Goal: Check status: Check status

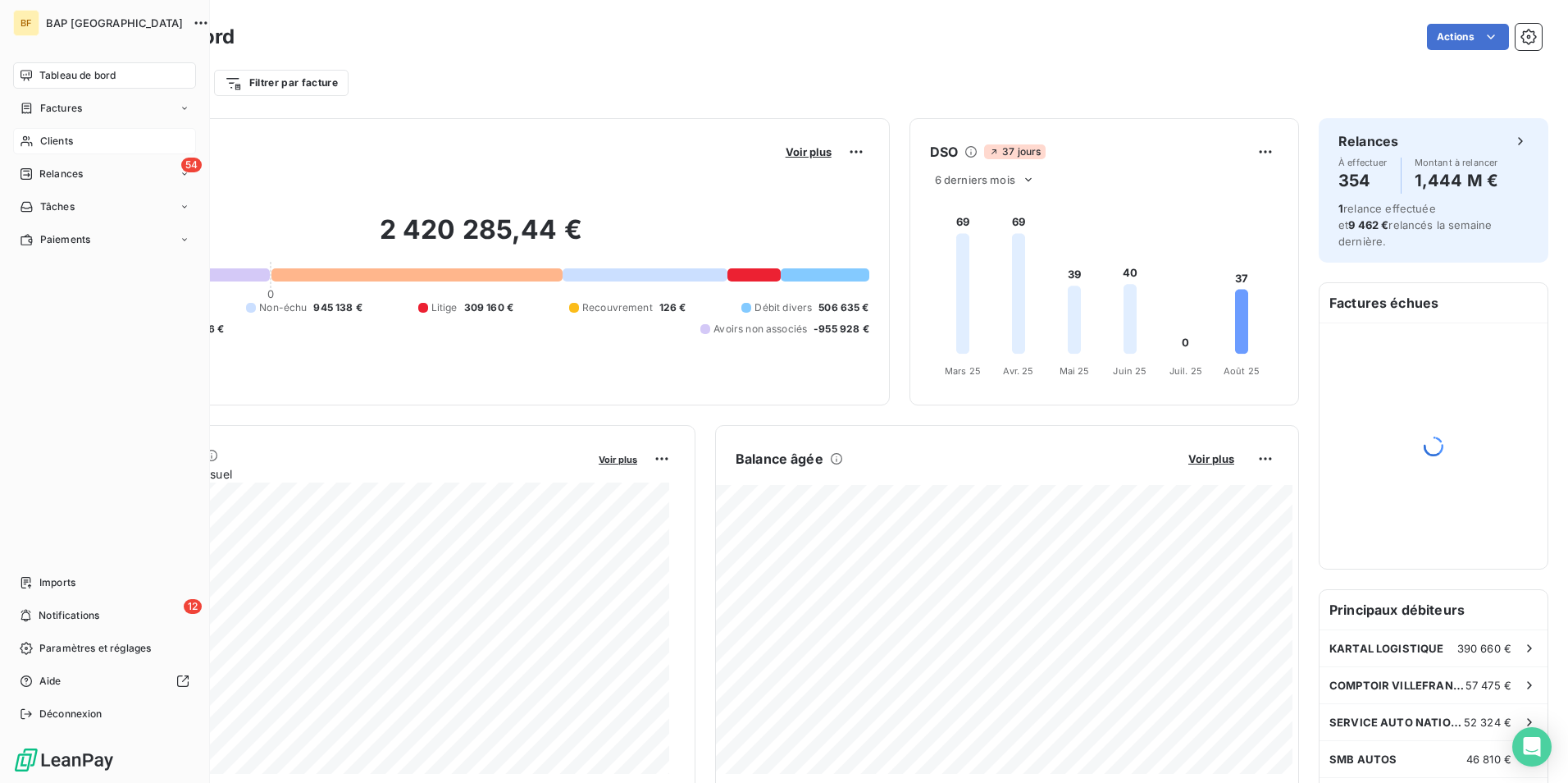
click at [73, 143] on span "Clients" at bounding box center [56, 141] width 32 height 15
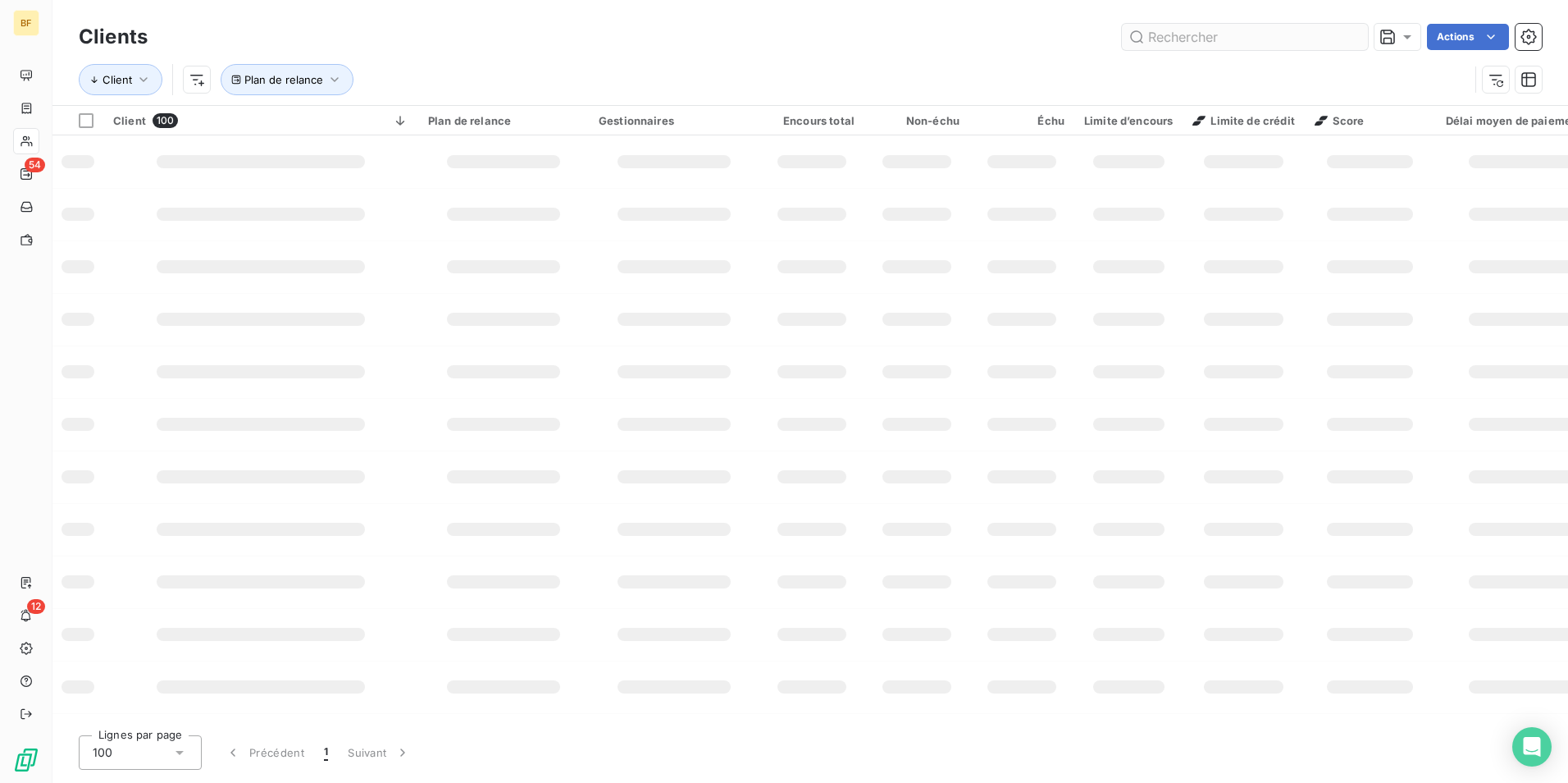
click at [1245, 30] on input "text" at bounding box center [1244, 37] width 246 height 26
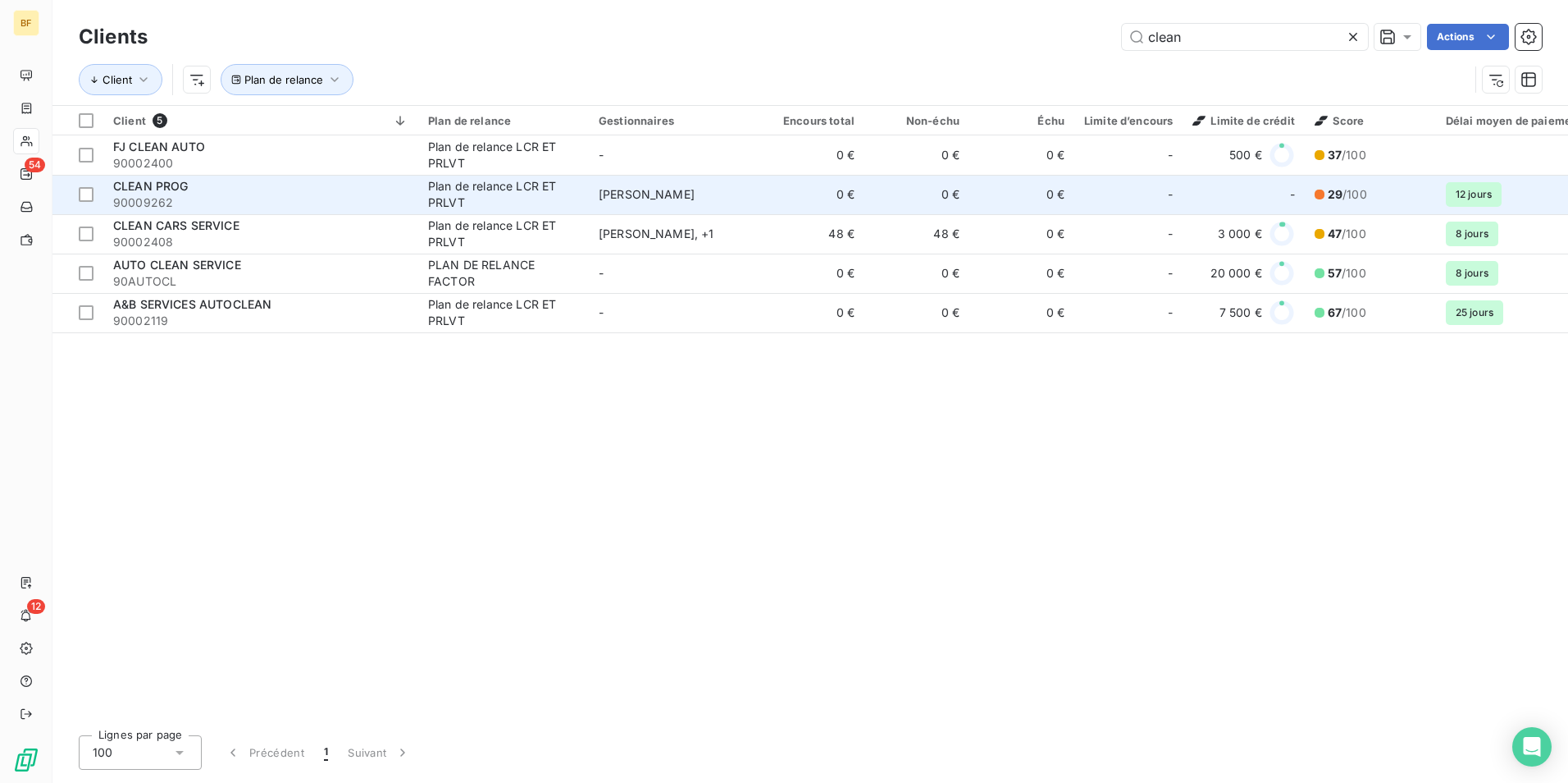
type input "clean"
click at [185, 186] on span "CLEAN PROG" at bounding box center [151, 185] width 76 height 14
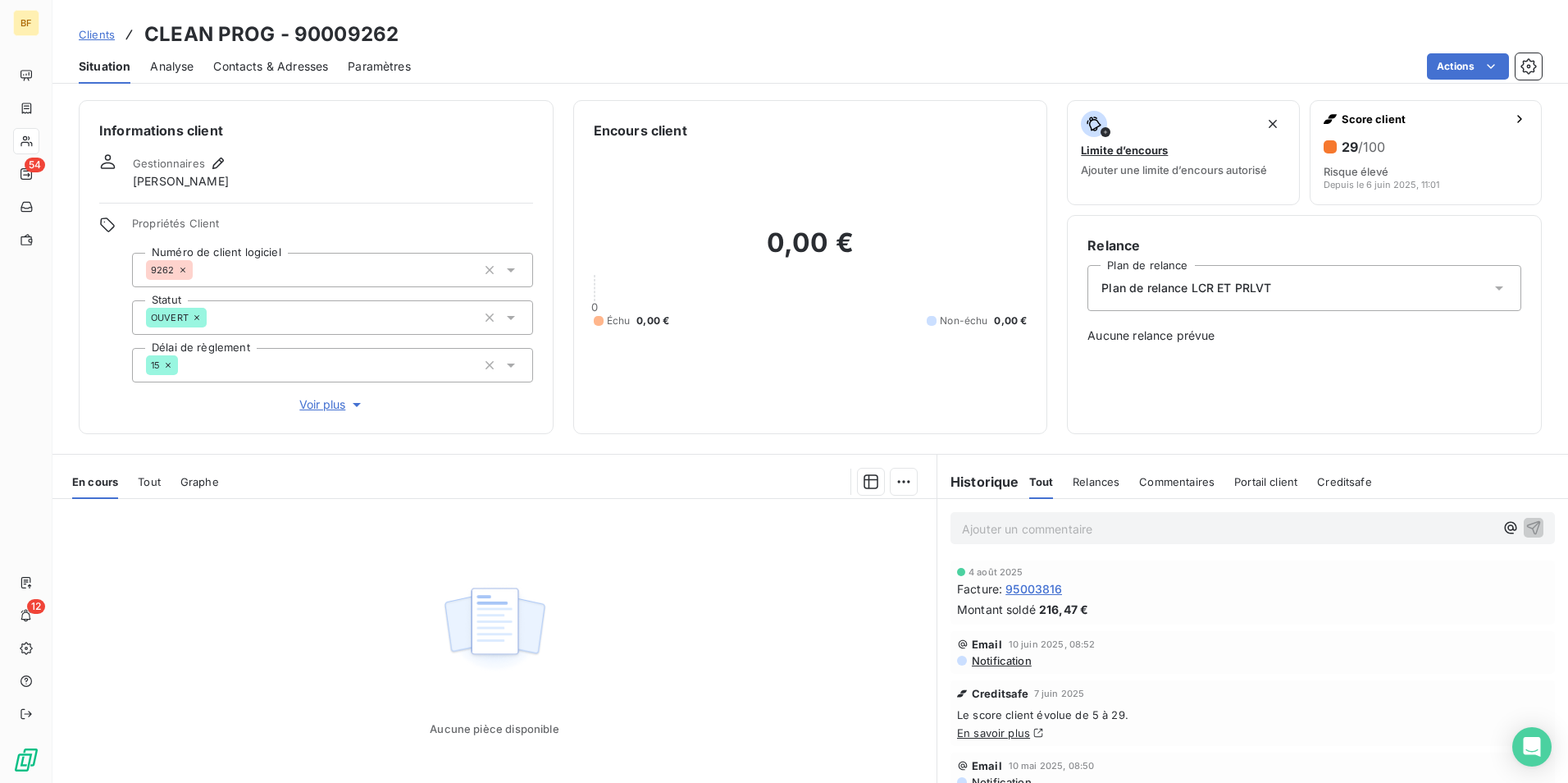
click at [256, 67] on span "Contacts & Adresses" at bounding box center [270, 67] width 115 height 17
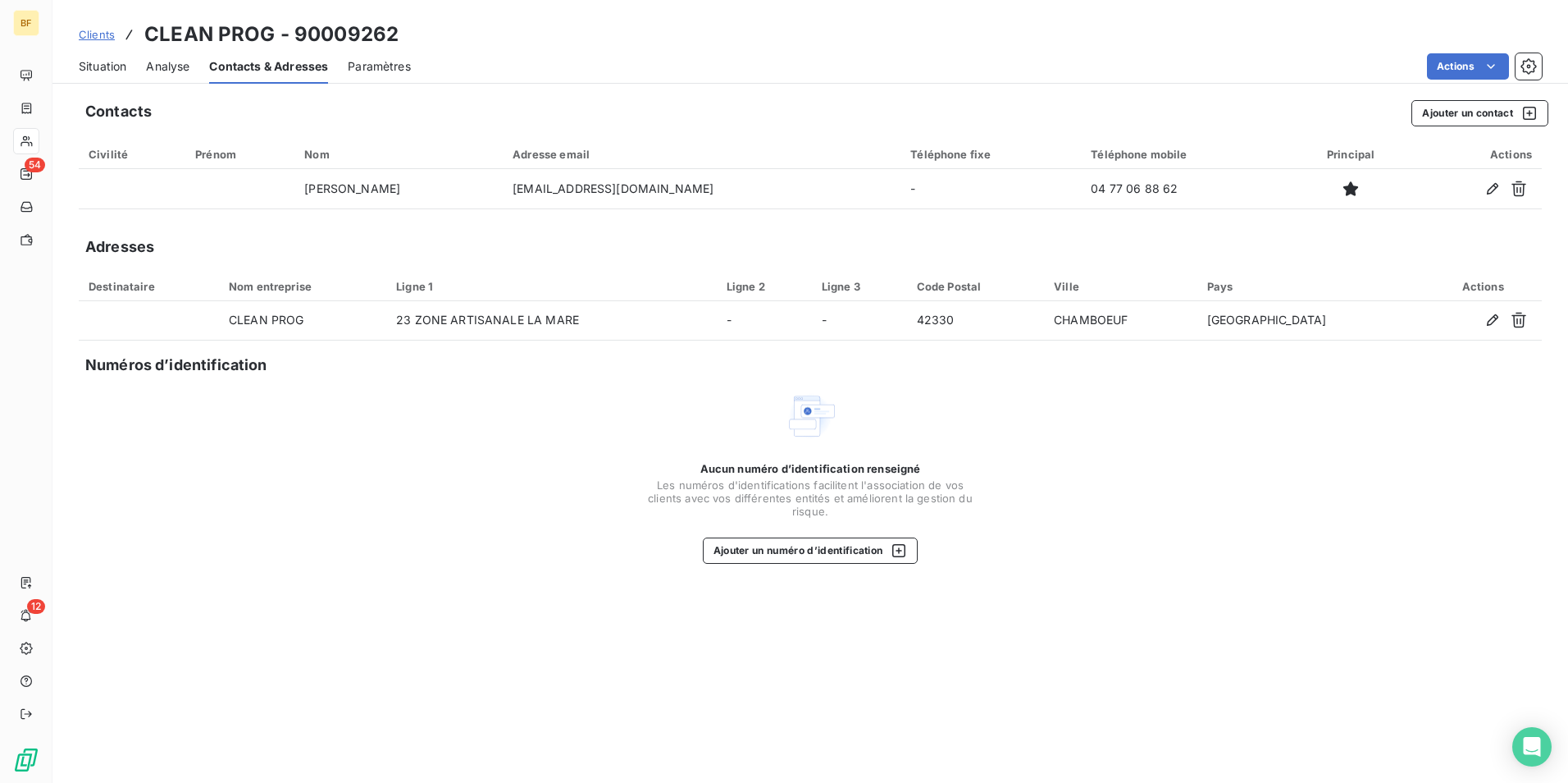
click at [90, 67] on span "Situation" at bounding box center [102, 67] width 47 height 17
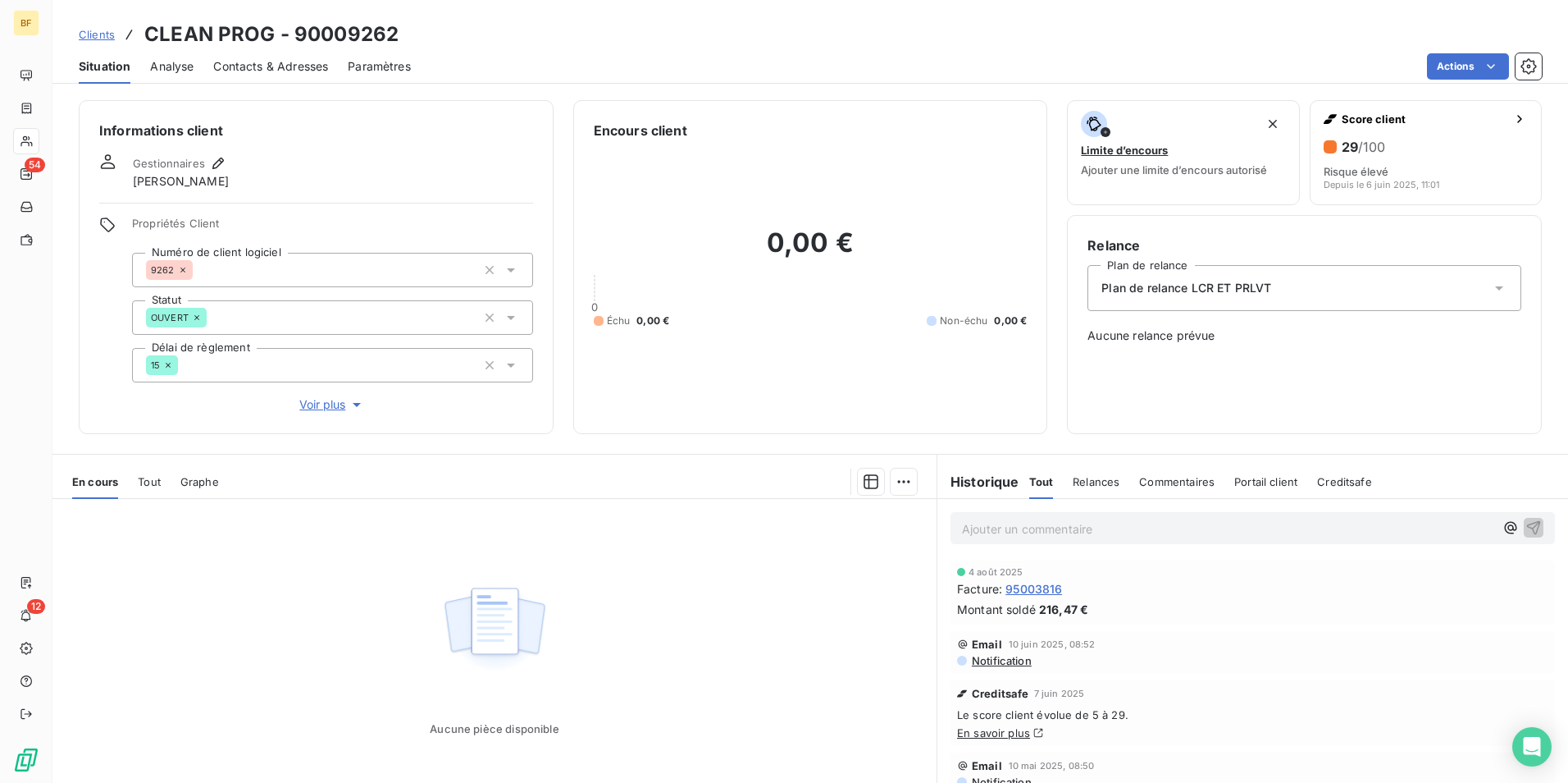
click at [265, 68] on span "Contacts & Adresses" at bounding box center [270, 67] width 115 height 17
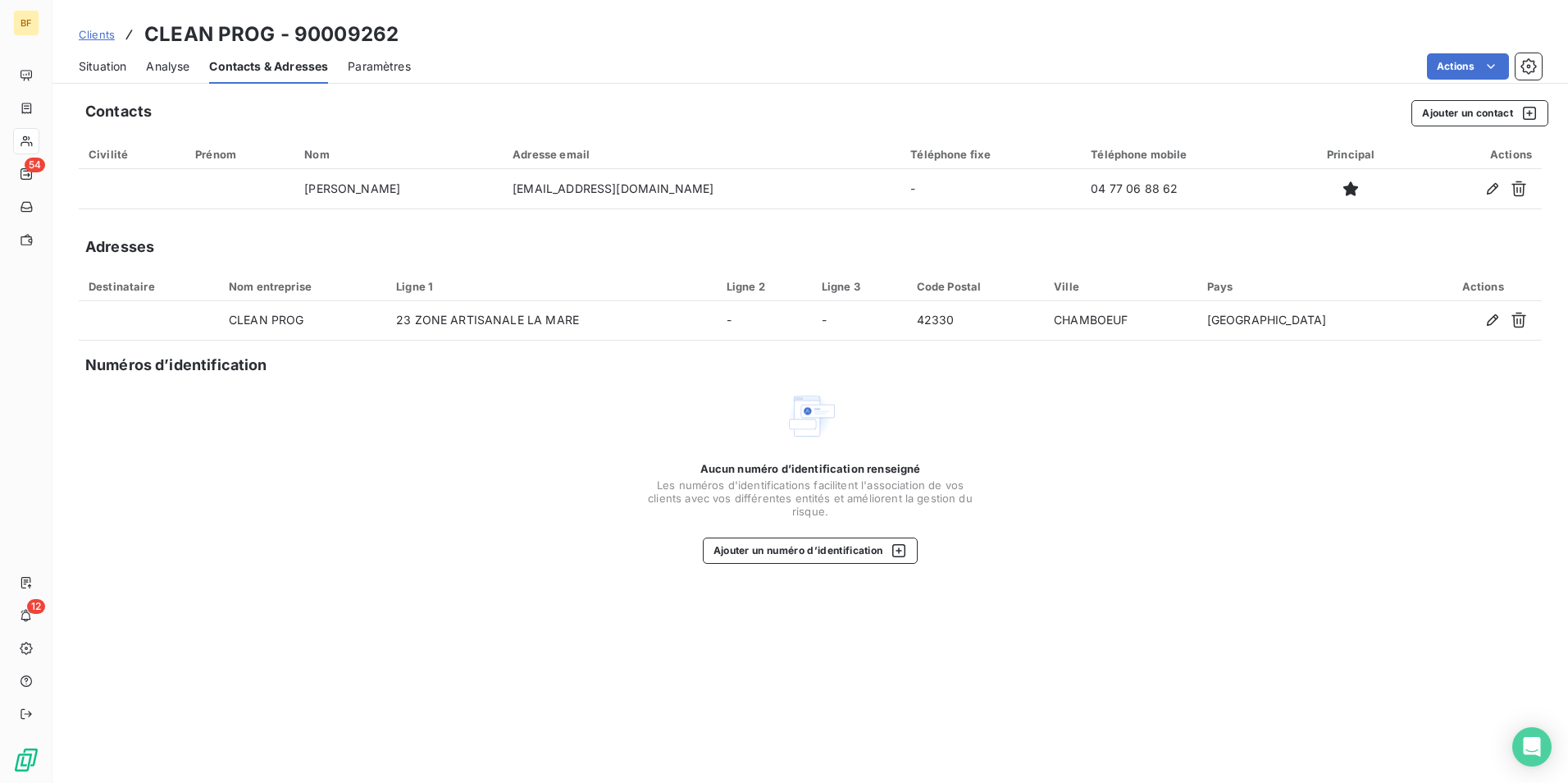
click at [92, 61] on span "Situation" at bounding box center [102, 67] width 47 height 17
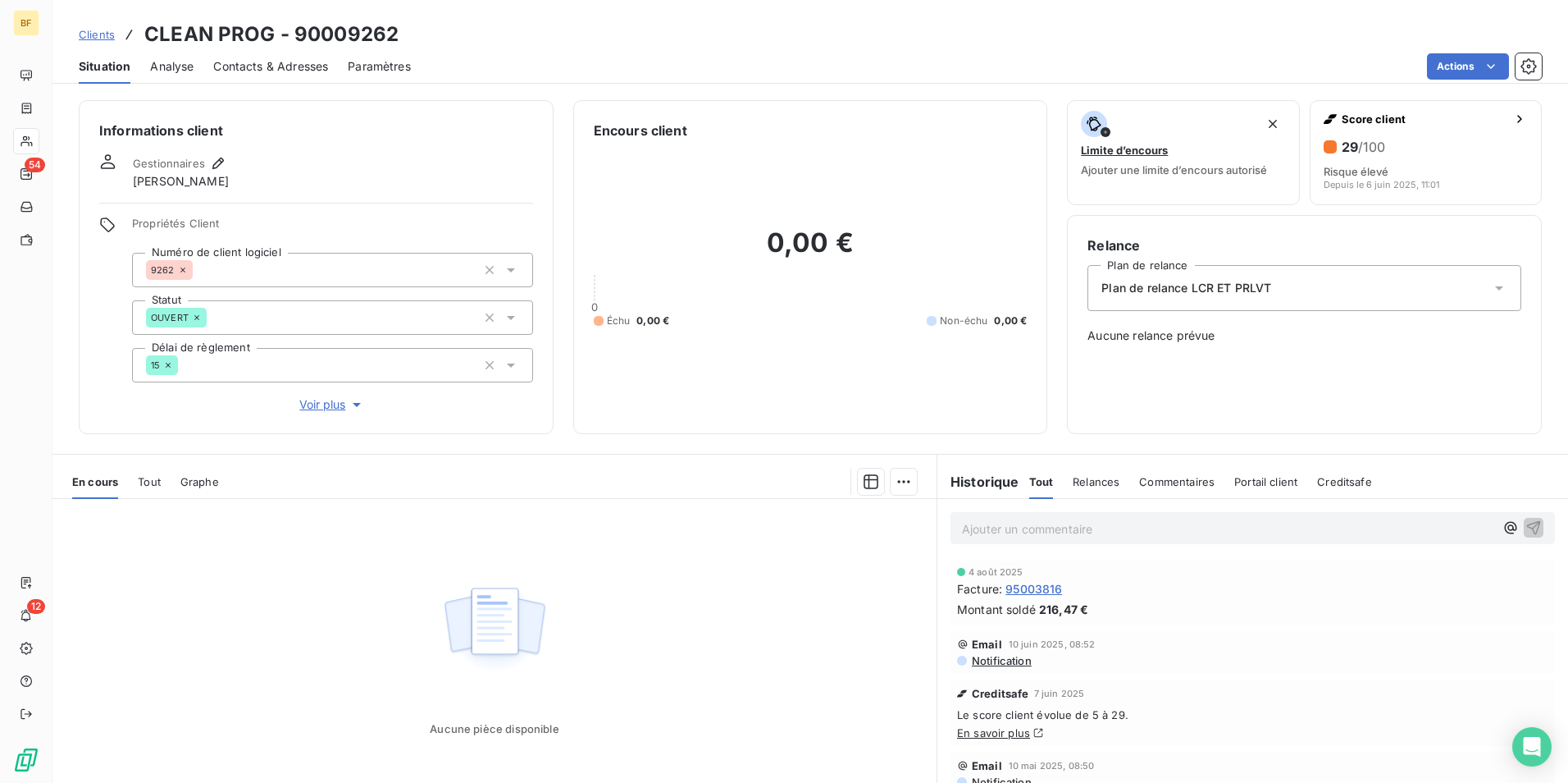
click at [261, 51] on div "Contacts & Adresses" at bounding box center [270, 66] width 115 height 34
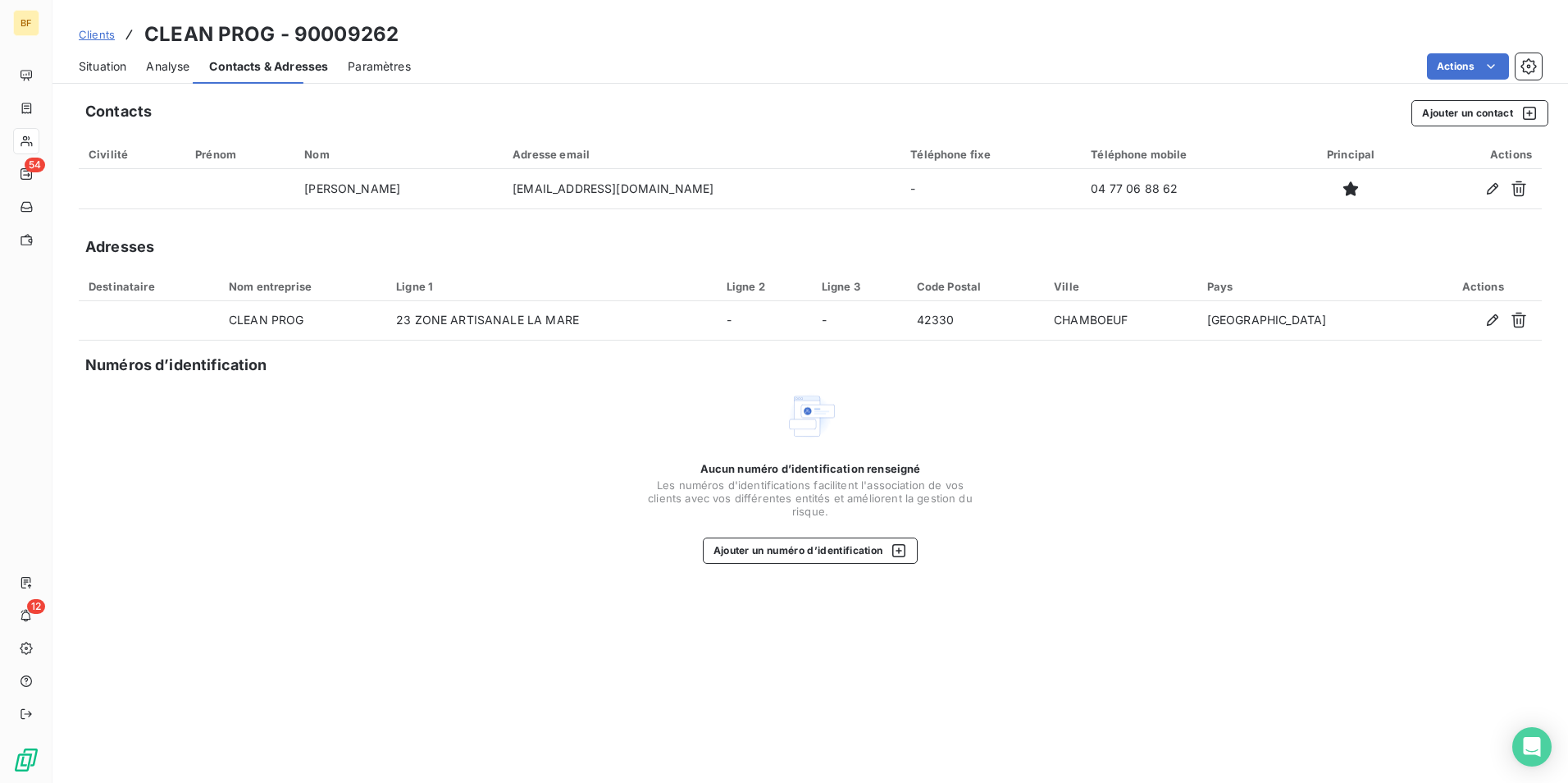
drag, startPoint x: 260, startPoint y: 58, endPoint x: 303, endPoint y: 98, distance: 58.7
click at [260, 60] on span "Contacts & Adresses" at bounding box center [268, 67] width 119 height 17
click at [109, 66] on span "Situation" at bounding box center [102, 67] width 47 height 17
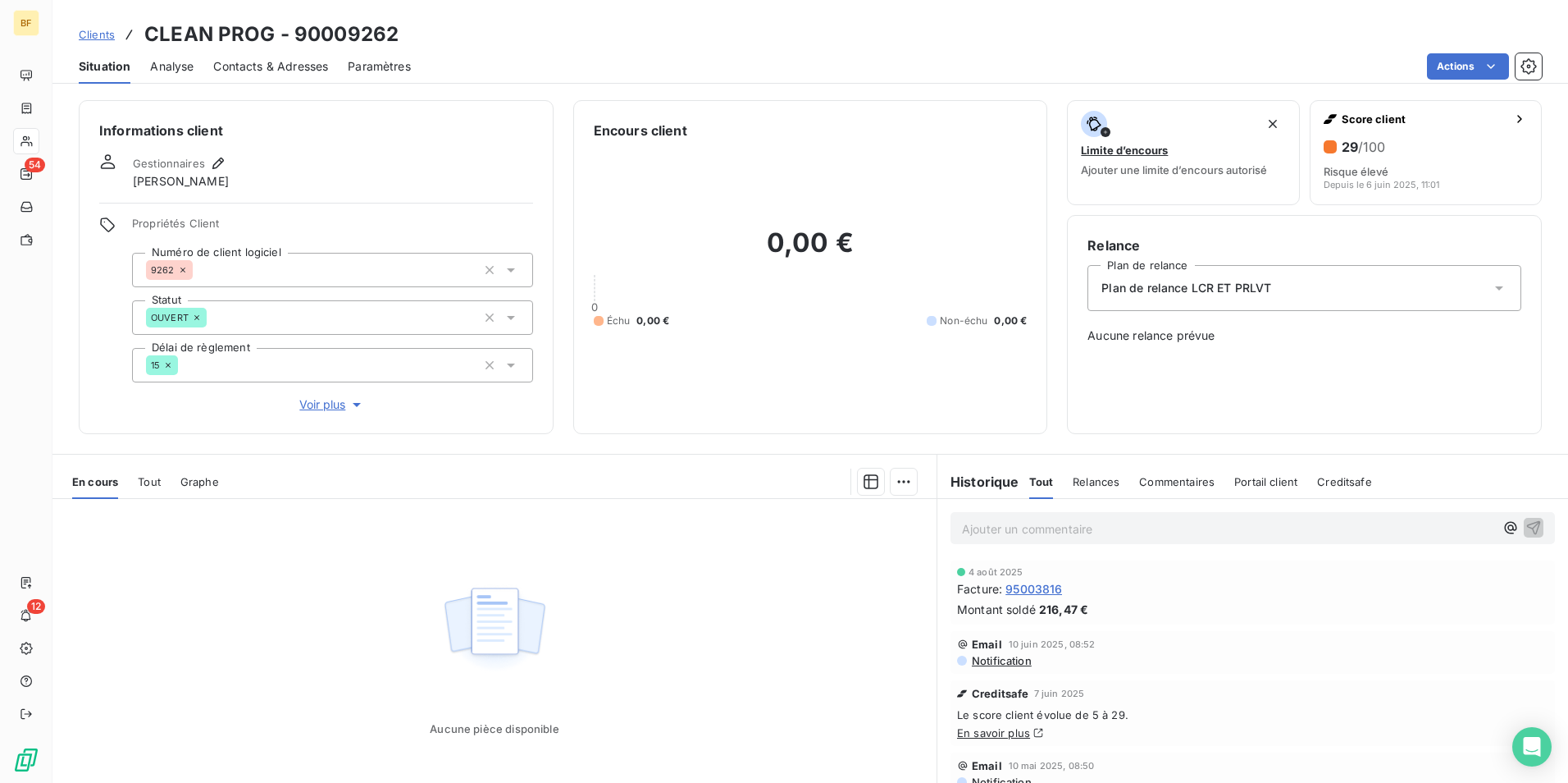
drag, startPoint x: 167, startPoint y: 474, endPoint x: 158, endPoint y: 476, distance: 9.2
click at [165, 474] on div "En cours Tout Graphe" at bounding box center [494, 481] width 883 height 34
click at [157, 478] on span "Tout" at bounding box center [149, 481] width 23 height 13
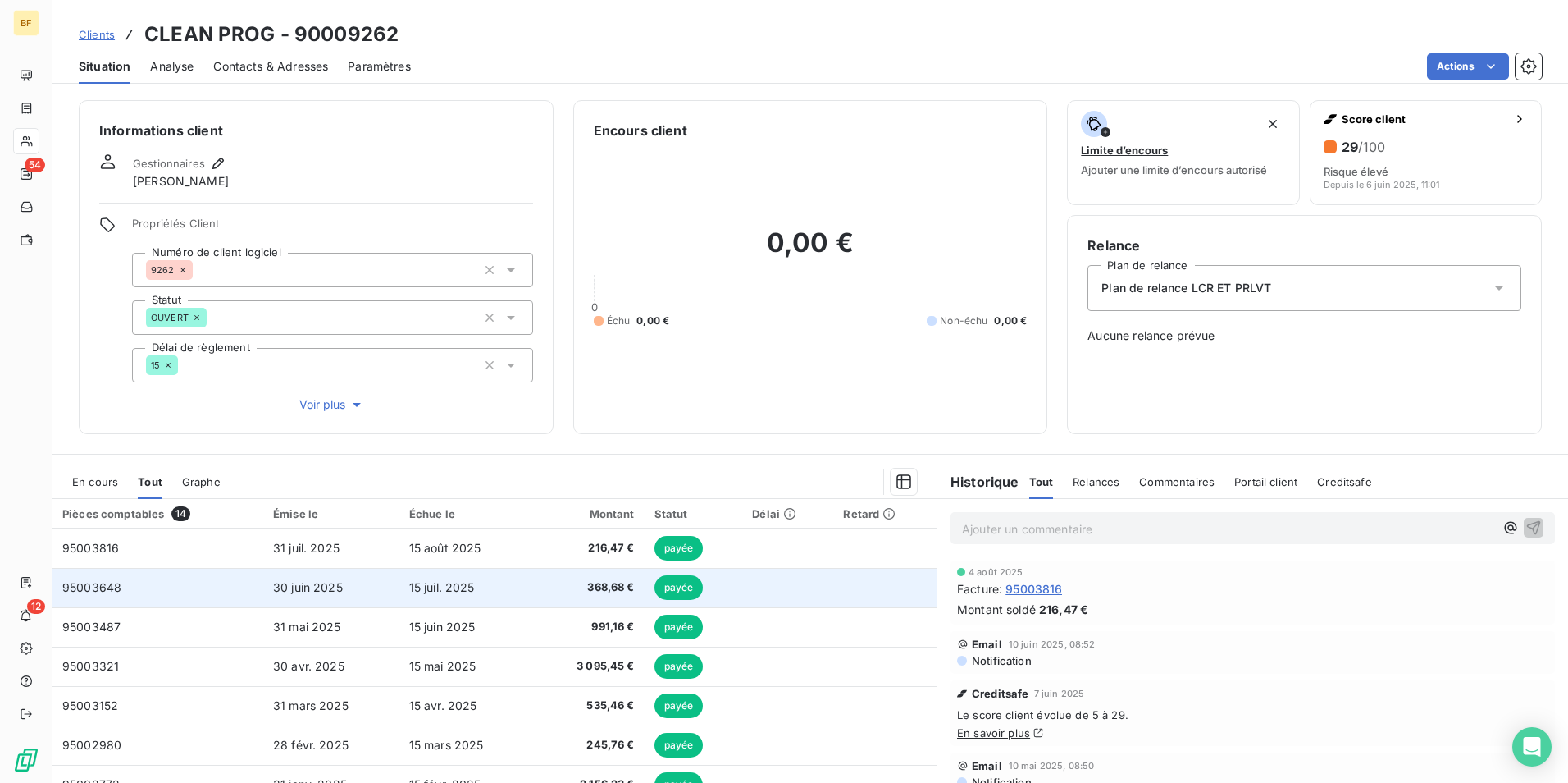
click at [352, 590] on td "30 juin 2025" at bounding box center [331, 587] width 136 height 40
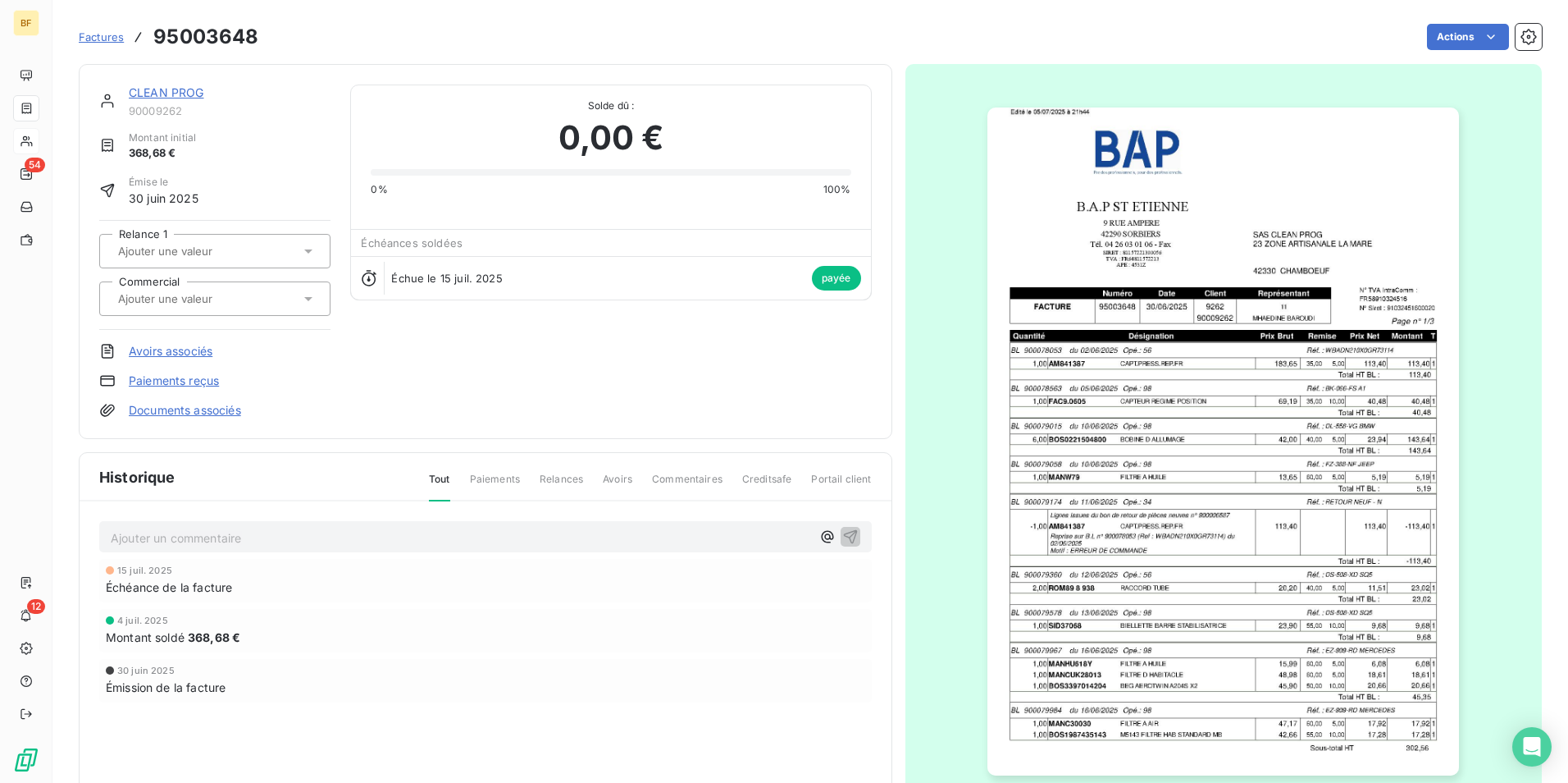
click at [1287, 452] on img "button" at bounding box center [1223, 441] width 472 height 667
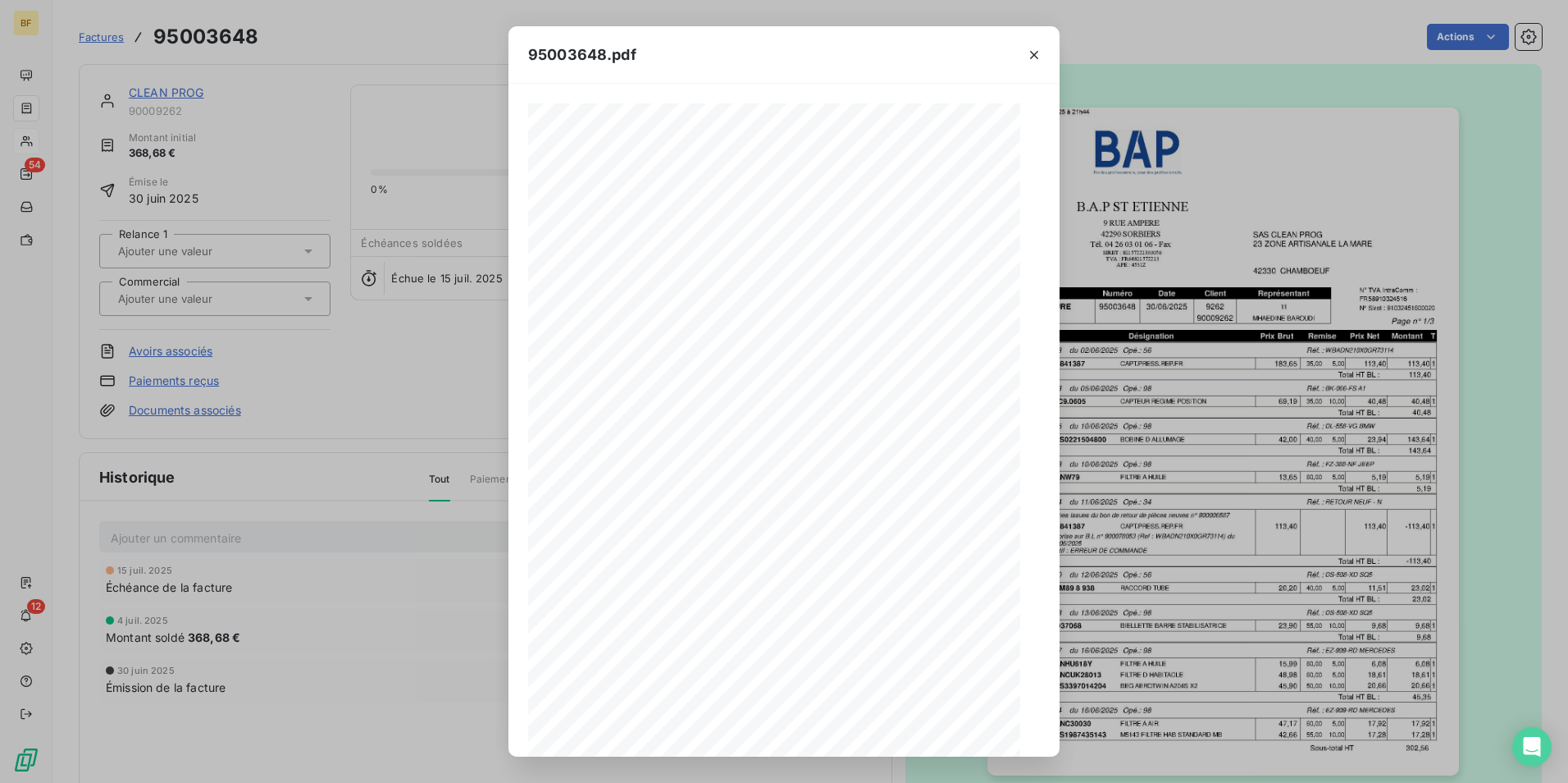
scroll to position [62, 0]
click at [802, 727] on span "1 sur 3" at bounding box center [784, 727] width 36 height 17
click at [817, 726] on icon "button" at bounding box center [819, 727] width 17 height 17
click at [818, 725] on icon "button" at bounding box center [820, 727] width 17 height 17
click at [1035, 59] on icon "button" at bounding box center [1034, 56] width 17 height 17
